Goal: Complete application form: Complete application form

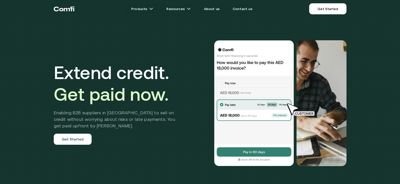
click at [232, 83] on img at bounding box center [254, 103] width 81 height 126
click at [241, 153] on img at bounding box center [254, 103] width 81 height 126
click at [73, 137] on link "Get Started" at bounding box center [73, 139] width 38 height 11
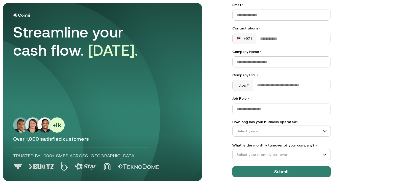
scroll to position [60, 0]
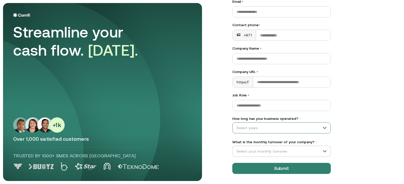
click at [292, 127] on input "How long has your business operated? •" at bounding box center [278, 128] width 93 height 8
click at [345, 103] on div "Let’s Get Started Full name • Email • Contact phone • +971 Company Name • Compa…" at bounding box center [311, 32] width 179 height 178
